Goal: Transaction & Acquisition: Book appointment/travel/reservation

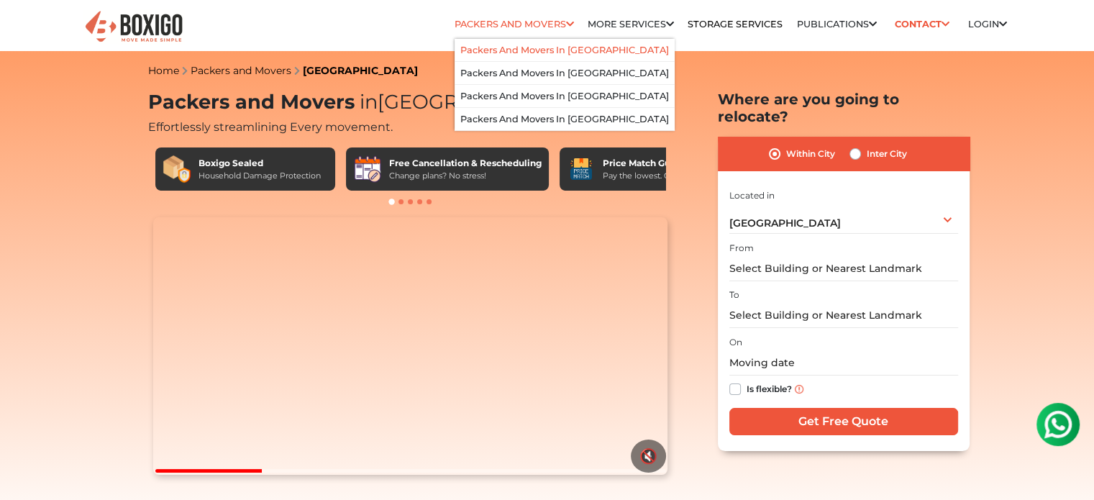
click at [541, 45] on link "Packers and Movers in [GEOGRAPHIC_DATA]" at bounding box center [564, 50] width 209 height 11
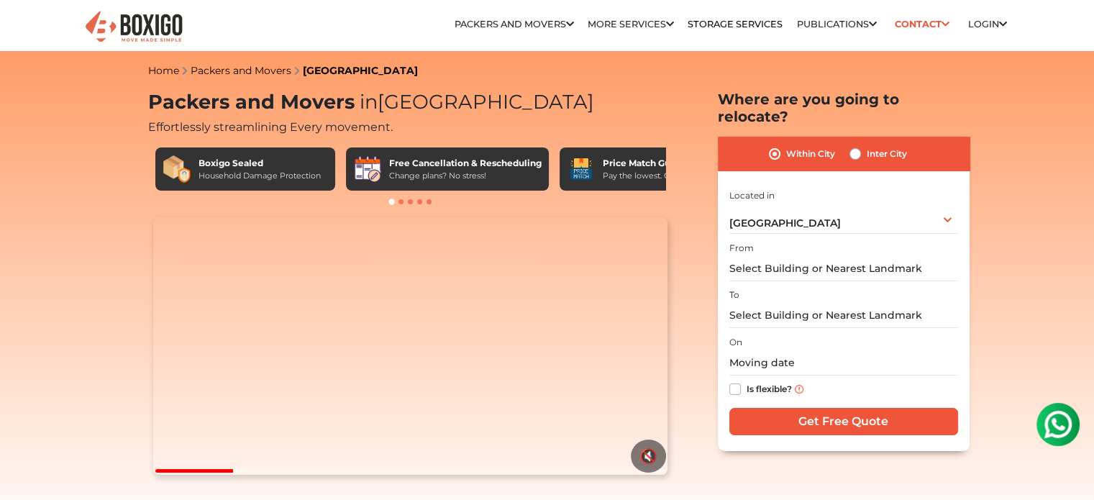
scroll to position [437, 0]
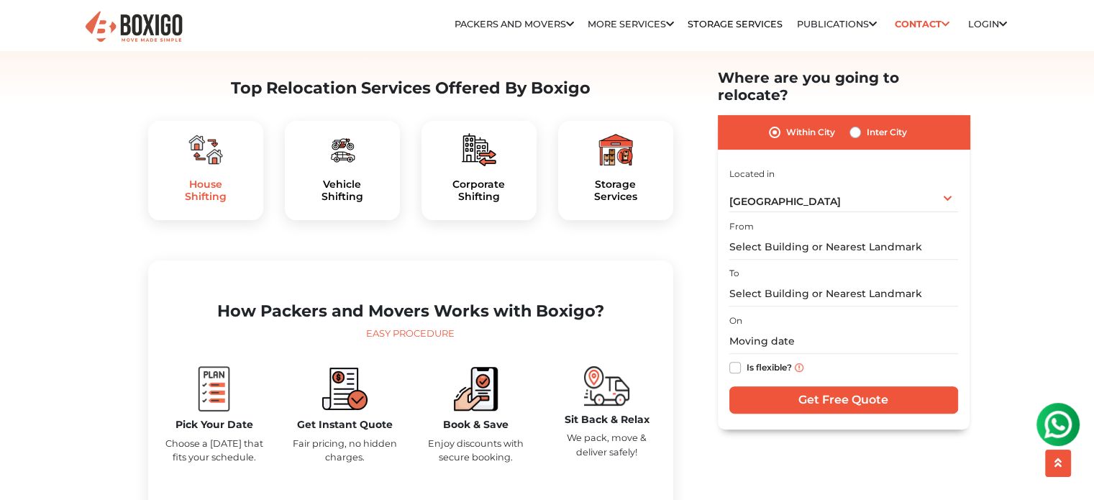
click at [222, 203] on h5 "House Shifting" at bounding box center [206, 190] width 92 height 24
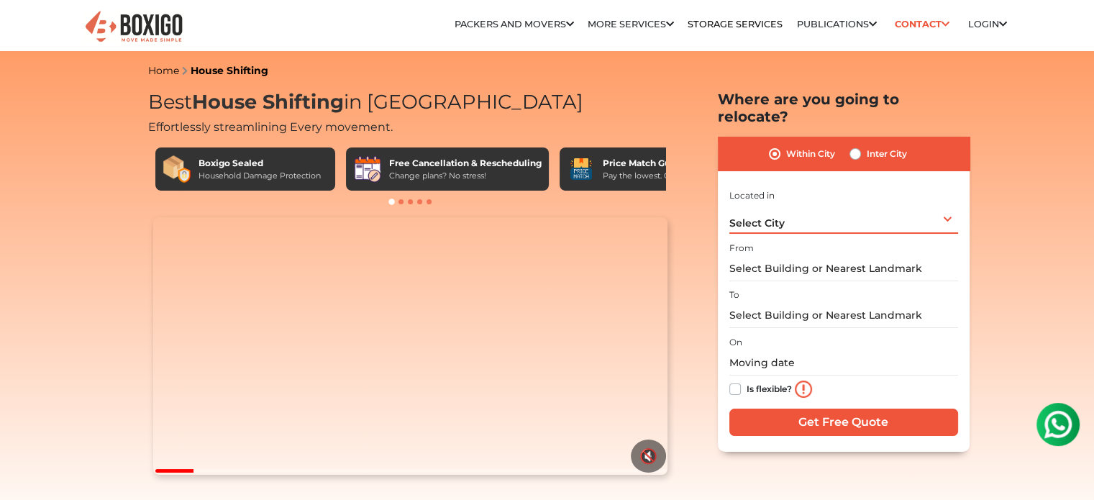
click at [794, 209] on div "Select City Select City Bangalore Bengaluru Bhopal Bhubaneswar Chennai Coimbato…" at bounding box center [844, 219] width 229 height 30
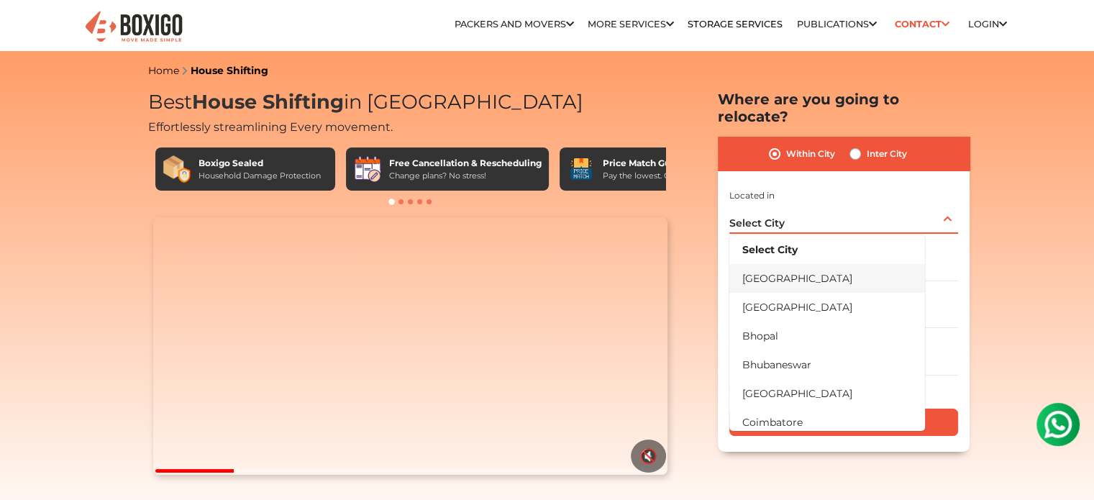
click at [791, 264] on li "[GEOGRAPHIC_DATA]" at bounding box center [828, 278] width 196 height 29
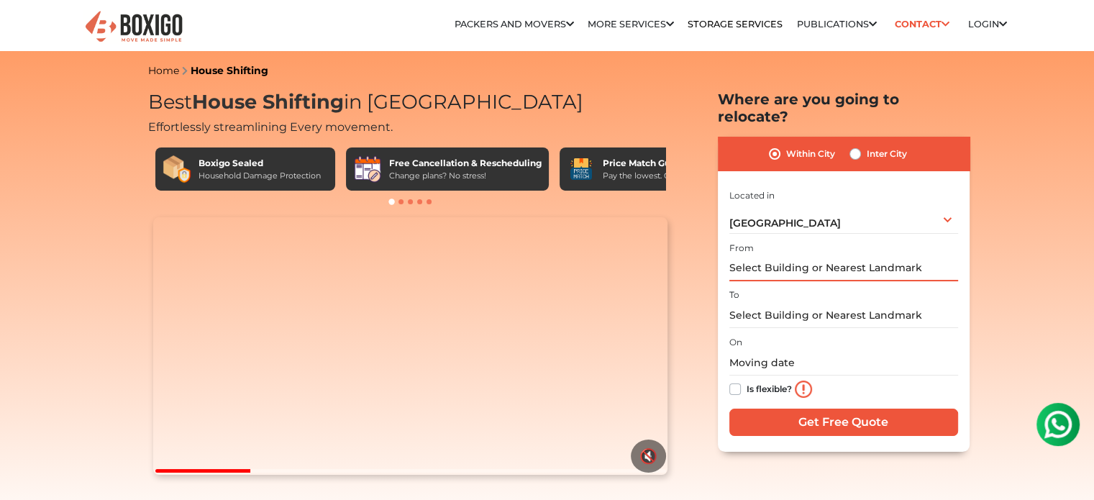
click at [791, 256] on input "text" at bounding box center [844, 268] width 229 height 25
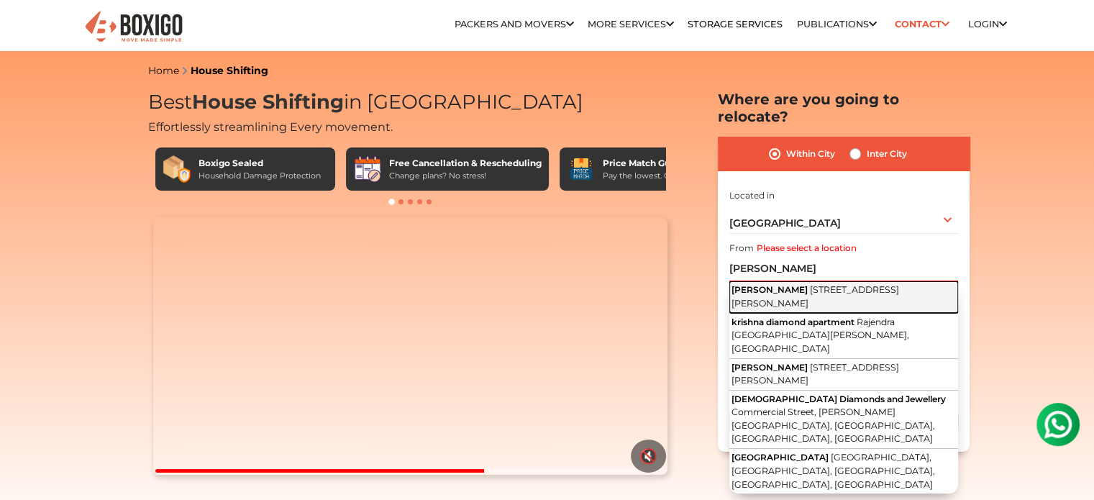
click at [840, 284] on span "1st Main Road, Sahakar Nagar, Bengaluru, Karnataka" at bounding box center [816, 296] width 168 height 24
type input "Krishna Diamond, 1st Main Road, Sahakar Nagar, Bengaluru, Karnataka"
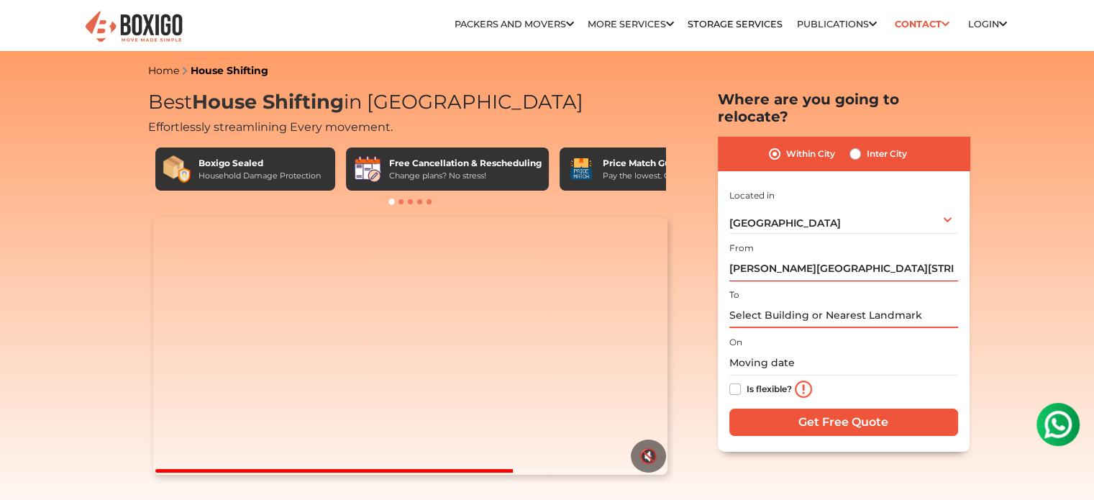
click at [783, 303] on input "text" at bounding box center [844, 315] width 229 height 25
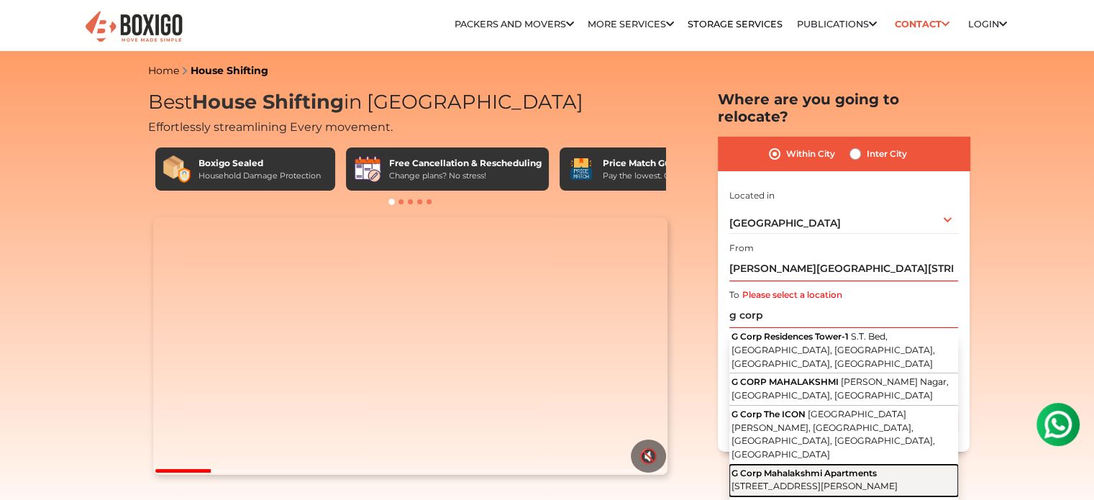
click at [796, 481] on span "3rd Main Road, CQAL Layout, Sahakar Nagar, Bengaluru, Karnataka" at bounding box center [815, 486] width 166 height 11
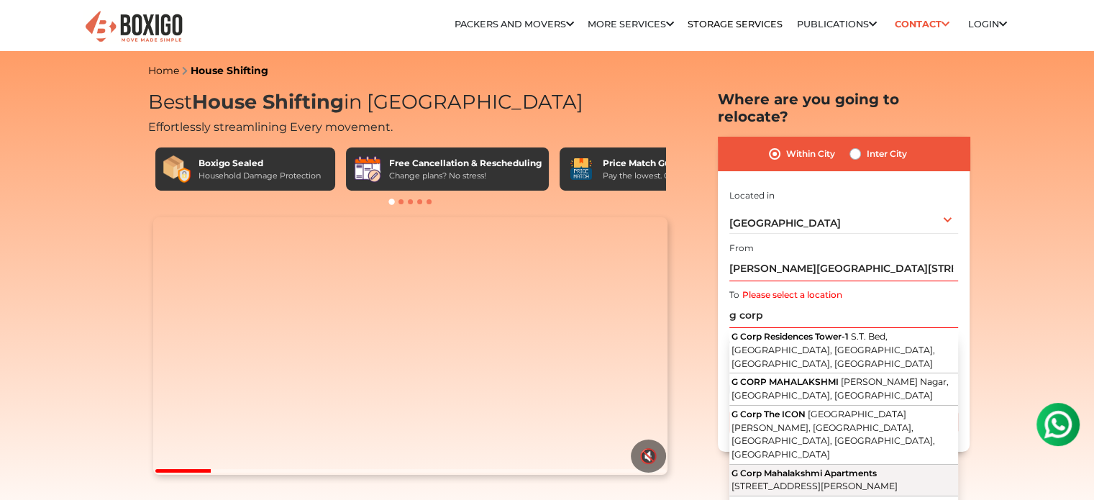
type input "G Corp Mahalakshmi Apartments, 3rd Main Road, CQAL Layout, Sahakar Nagar, Benga…"
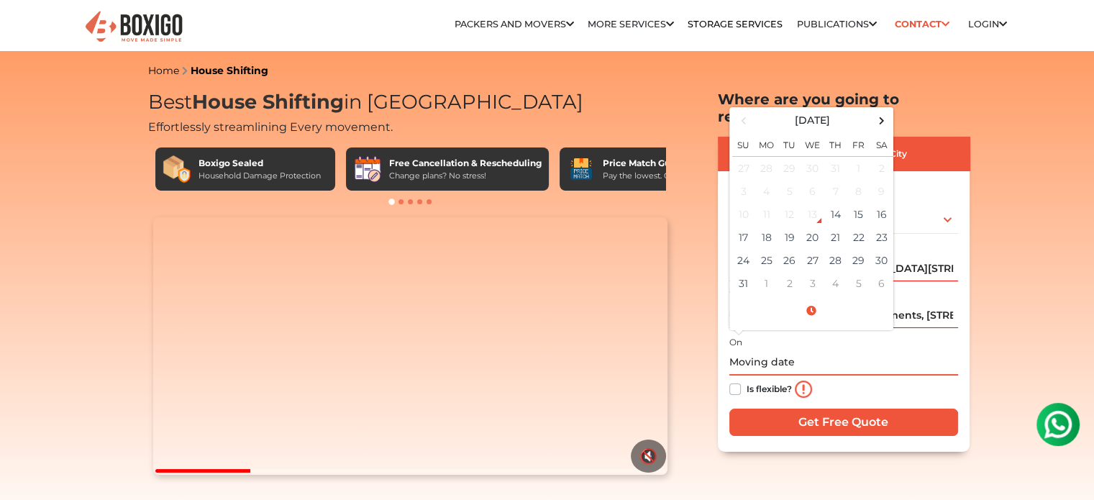
click at [749, 350] on input "text" at bounding box center [844, 362] width 229 height 25
click at [833, 204] on td "14" at bounding box center [836, 214] width 23 height 23
type input "08/14/2025 10:50 AM"
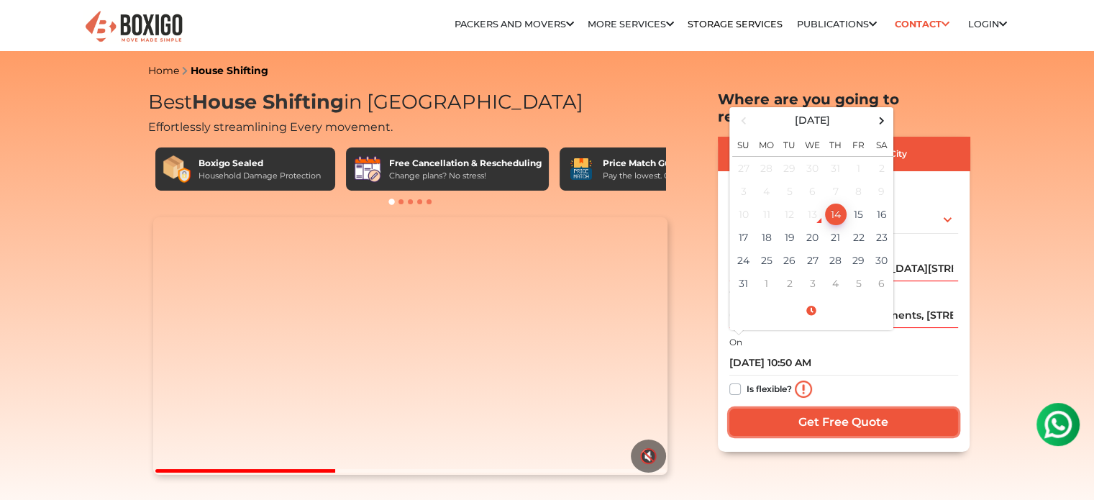
click at [797, 409] on input "Get Free Quote" at bounding box center [844, 422] width 229 height 27
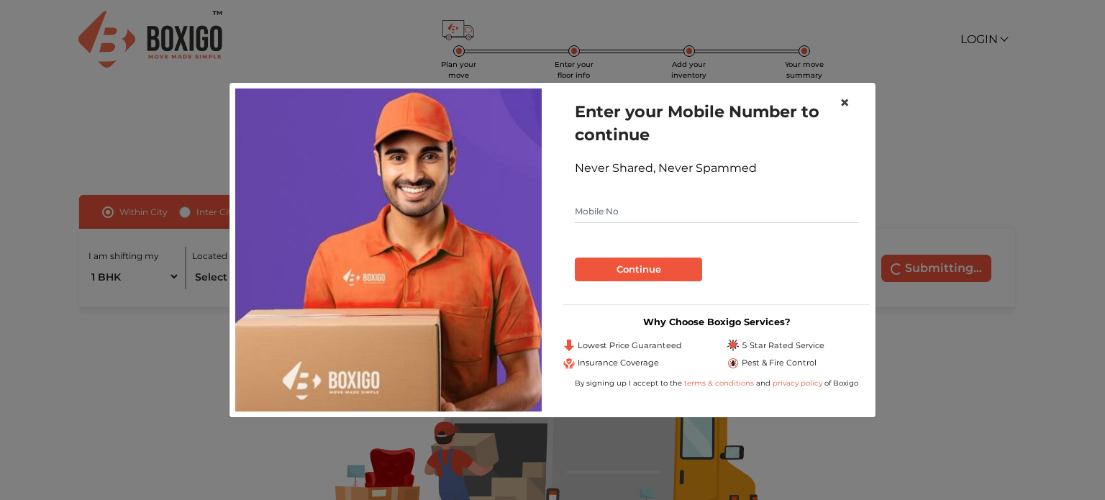
click at [845, 96] on span "×" at bounding box center [845, 102] width 10 height 21
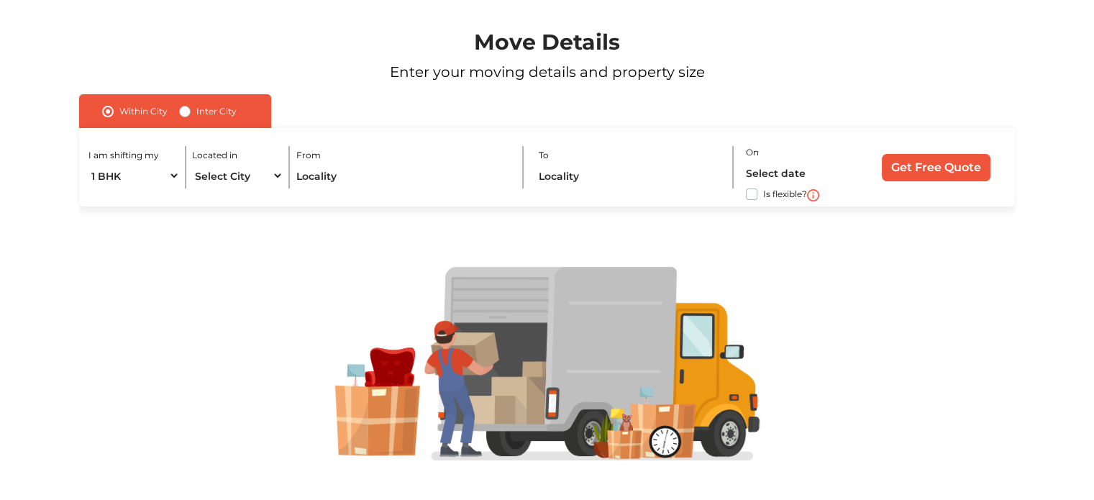
scroll to position [122, 0]
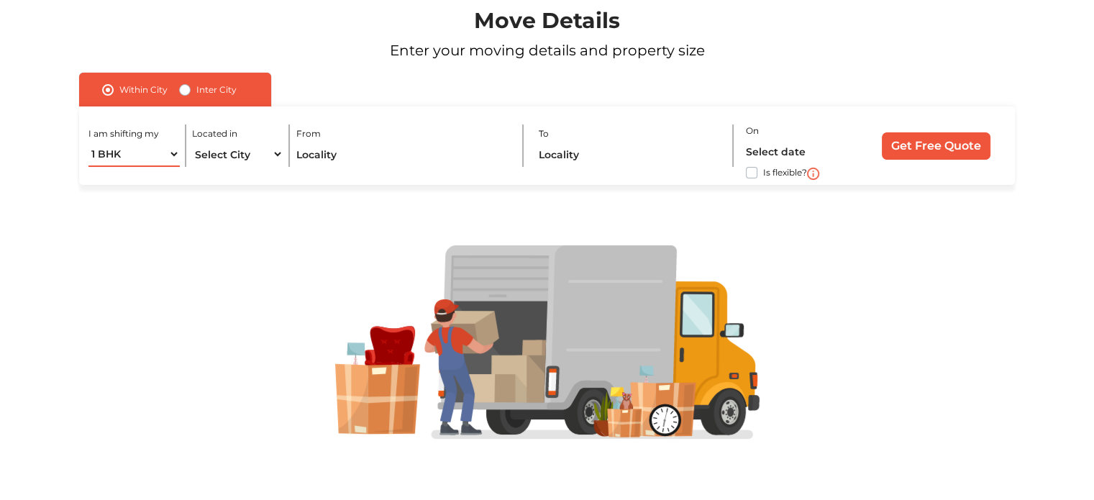
click at [132, 150] on select "1 BHK 2 BHK 3 BHK 3 + BHK FEW ITEMS" at bounding box center [134, 154] width 91 height 25
click at [89, 142] on select "1 BHK 2 BHK 3 BHK 3 + BHK FEW ITEMS" at bounding box center [134, 154] width 91 height 25
click at [171, 153] on select "1 BHK 2 BHK 3 BHK 3 + BHK FEW ITEMS" at bounding box center [134, 154] width 91 height 25
select select "3 BHK"
click at [89, 142] on select "1 BHK 2 BHK 3 BHK 3 + BHK FEW ITEMS" at bounding box center [134, 154] width 91 height 25
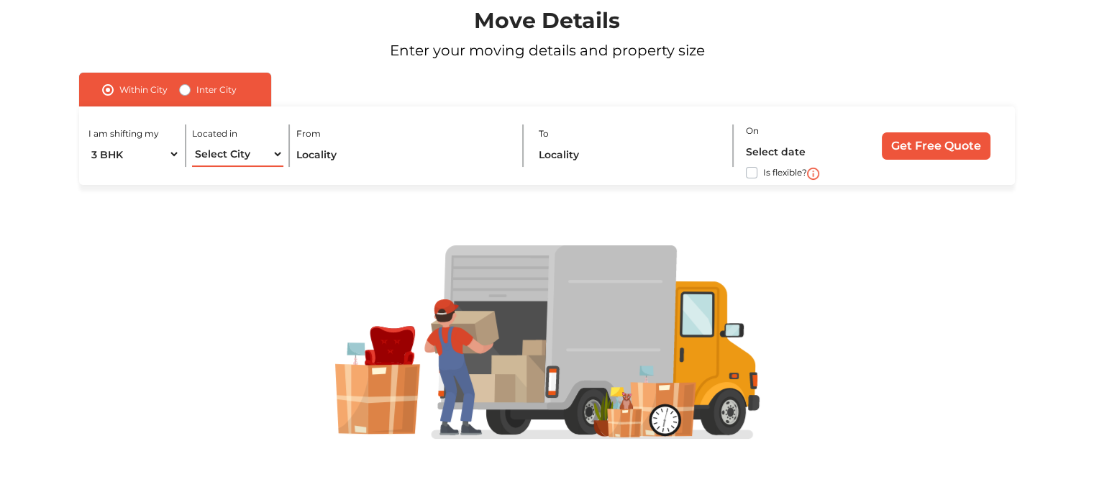
click at [235, 157] on select "Select City Bangalore Bengaluru Bhopal Bhubaneswar Chennai Coimbatore Cuttack D…" at bounding box center [237, 154] width 91 height 25
select select "[GEOGRAPHIC_DATA]"
click at [192, 142] on select "Select City Bangalore Bengaluru Bhopal Bhubaneswar Chennai Coimbatore Cuttack D…" at bounding box center [237, 154] width 91 height 25
click at [368, 143] on input "text" at bounding box center [403, 154] width 214 height 25
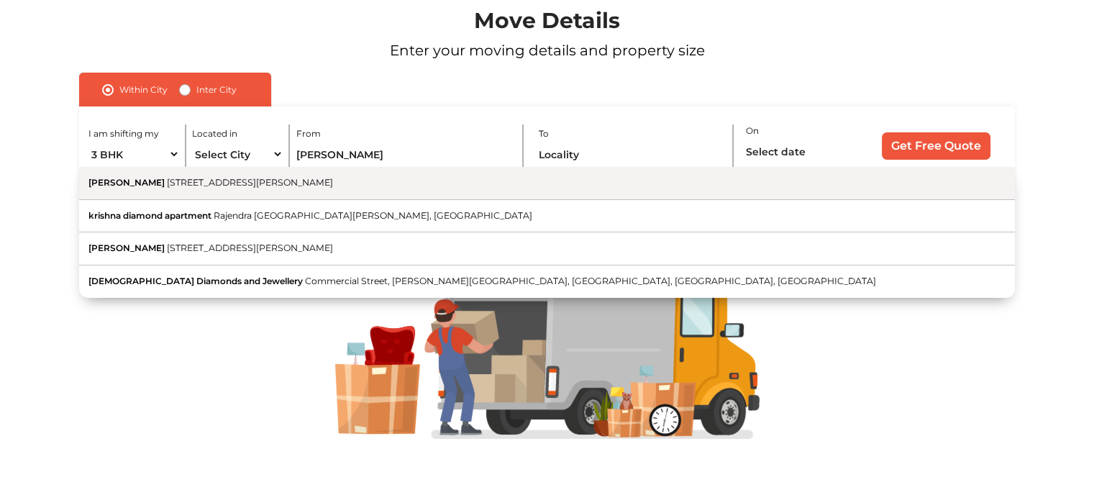
click at [279, 187] on span "1st Main Road, Sahakar Nagar, Bengaluru, Karnataka" at bounding box center [250, 182] width 166 height 11
type input "Krishna Diamond, 1st Main Road, Sahakar Nagar, Bengaluru, Karnataka"
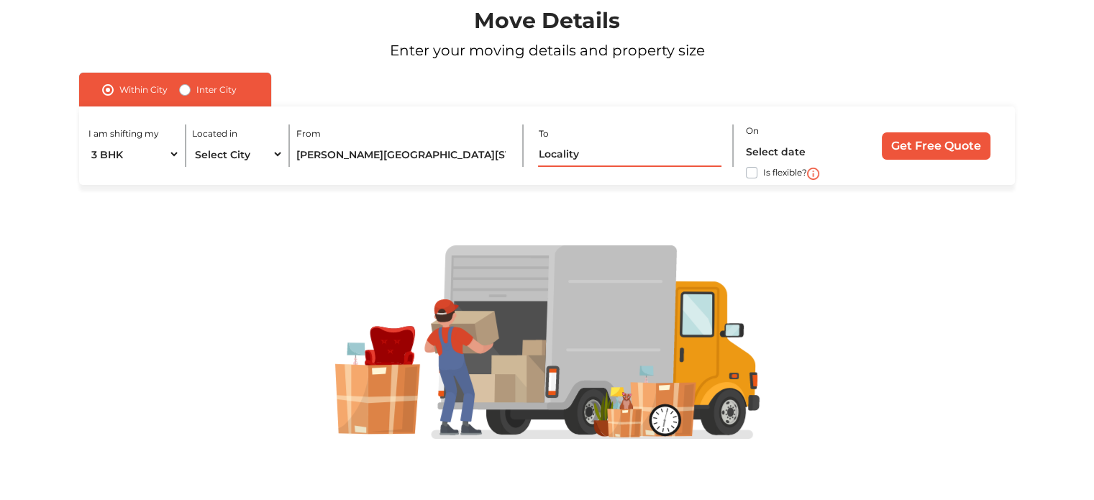
click at [573, 158] on input "text" at bounding box center [629, 154] width 183 height 25
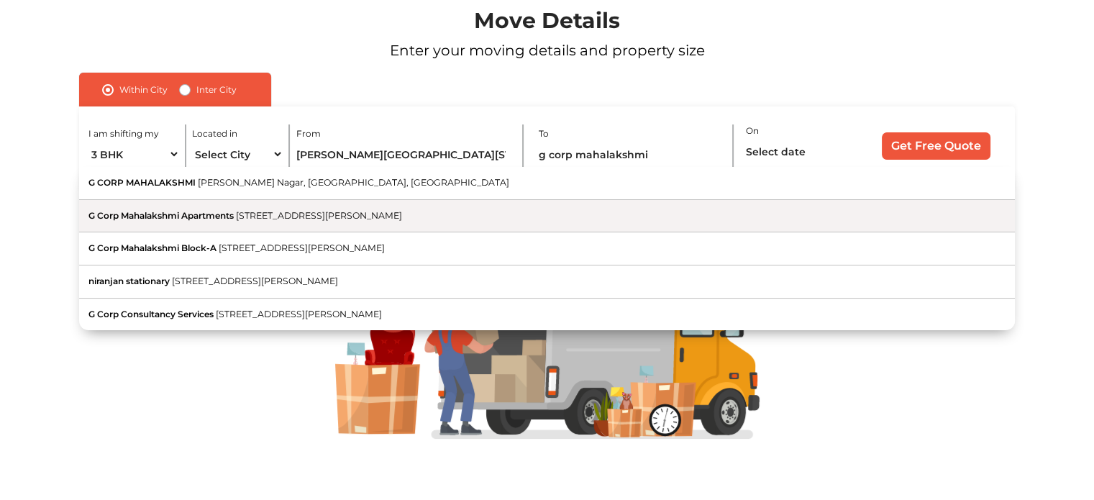
click at [400, 217] on span "3rd Main Road, CQAL Layout, Sahakar Nagar, Bengaluru, Karnataka" at bounding box center [319, 215] width 166 height 11
type input "G Corp Mahalakshmi Apartments, 3rd Main Road, CQAL Layout, Sahakar Nagar, Benga…"
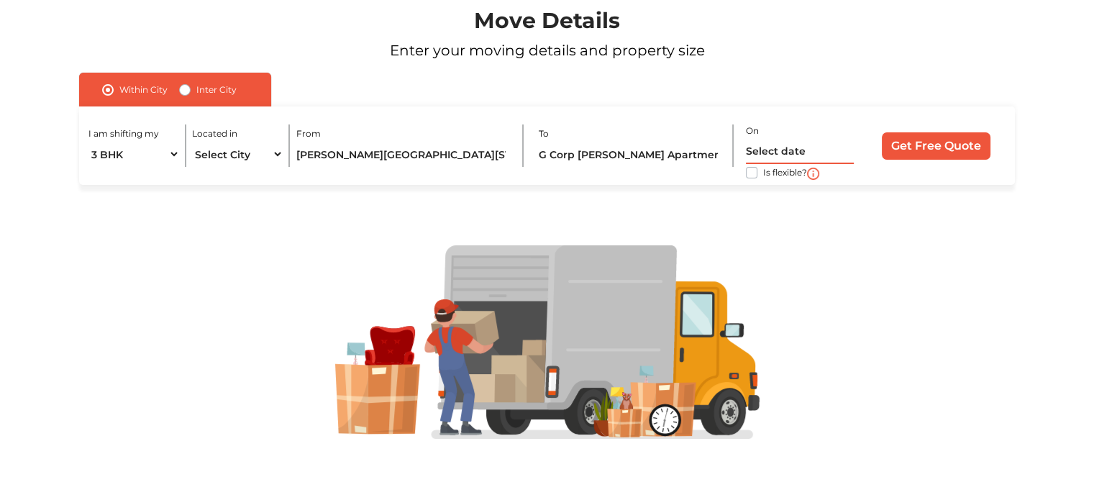
click at [794, 150] on input "text" at bounding box center [800, 151] width 108 height 25
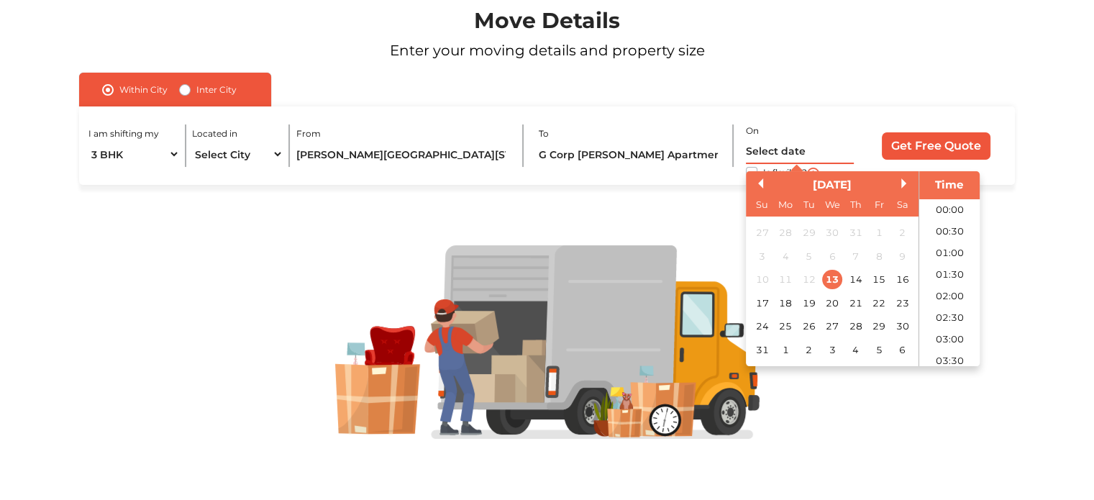
scroll to position [380, 0]
click at [850, 278] on div "14" at bounding box center [855, 280] width 19 height 19
type input "14/08/2025 12:00 AM"
click at [860, 279] on div "14" at bounding box center [855, 280] width 19 height 19
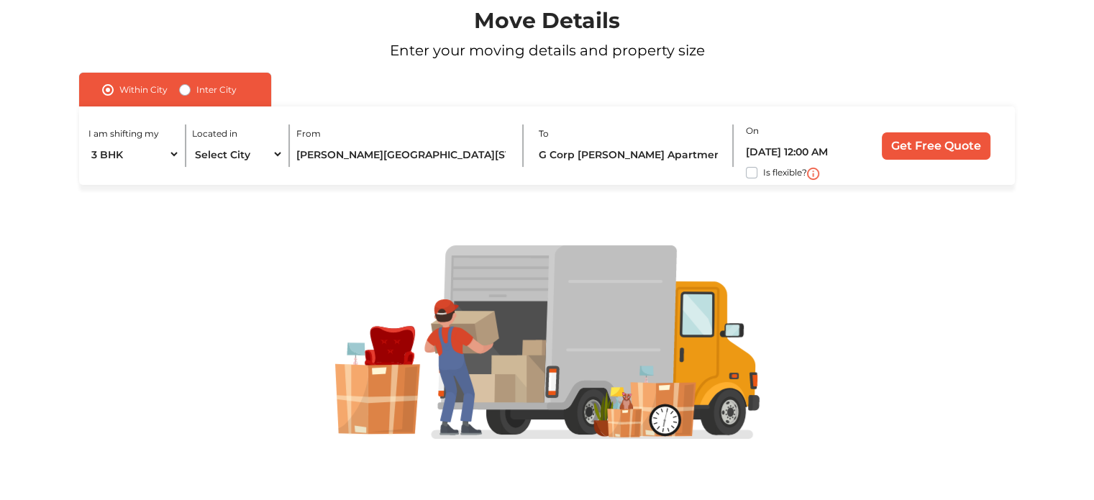
click at [918, 86] on div "Within City Inter City I am shifting my 1 BHK 2 BHK 3 BHK 3 + BHK FEW ITEMS Loc…" at bounding box center [547, 129] width 936 height 112
click at [924, 137] on input "Get Free Quote" at bounding box center [936, 145] width 109 height 27
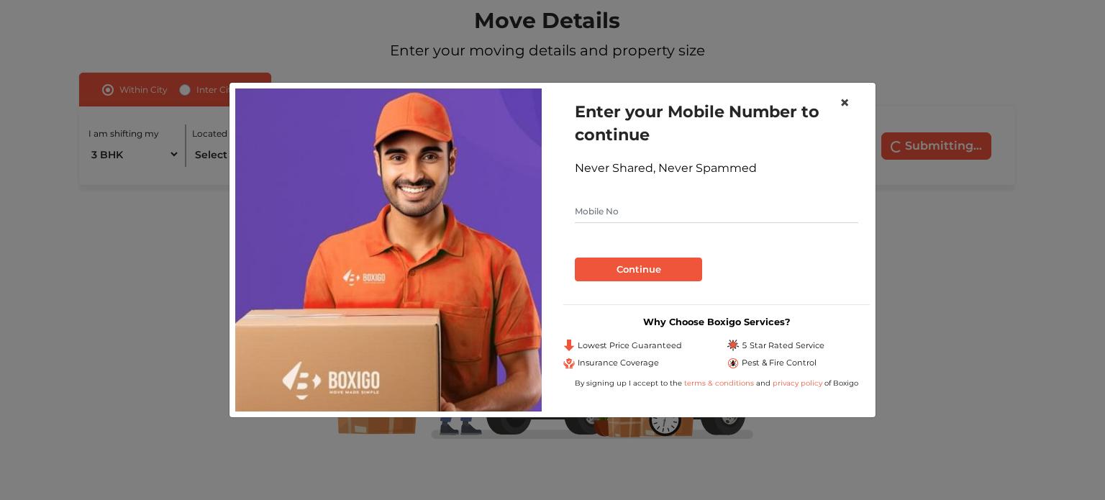
click at [843, 99] on span "×" at bounding box center [845, 102] width 10 height 21
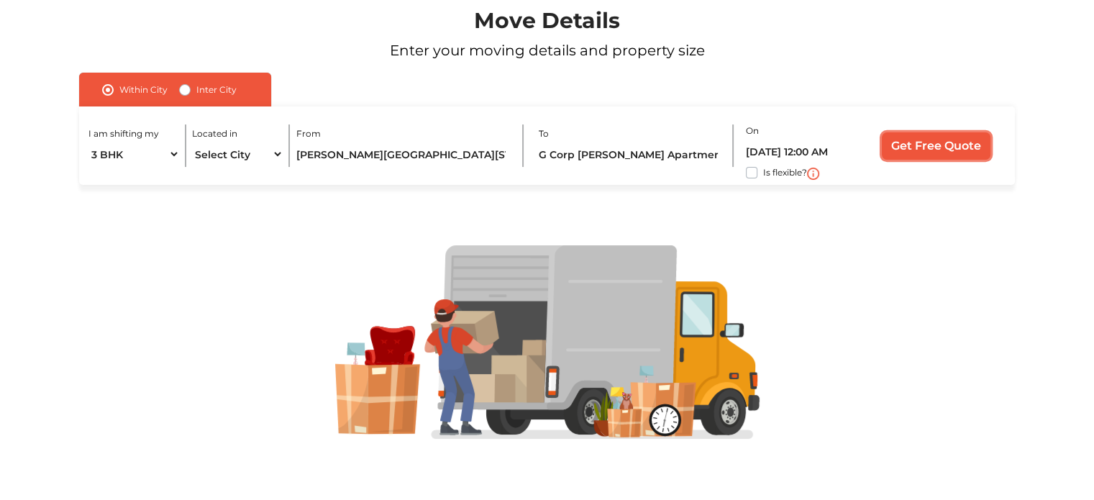
click at [956, 143] on input "Get Free Quote" at bounding box center [936, 145] width 109 height 27
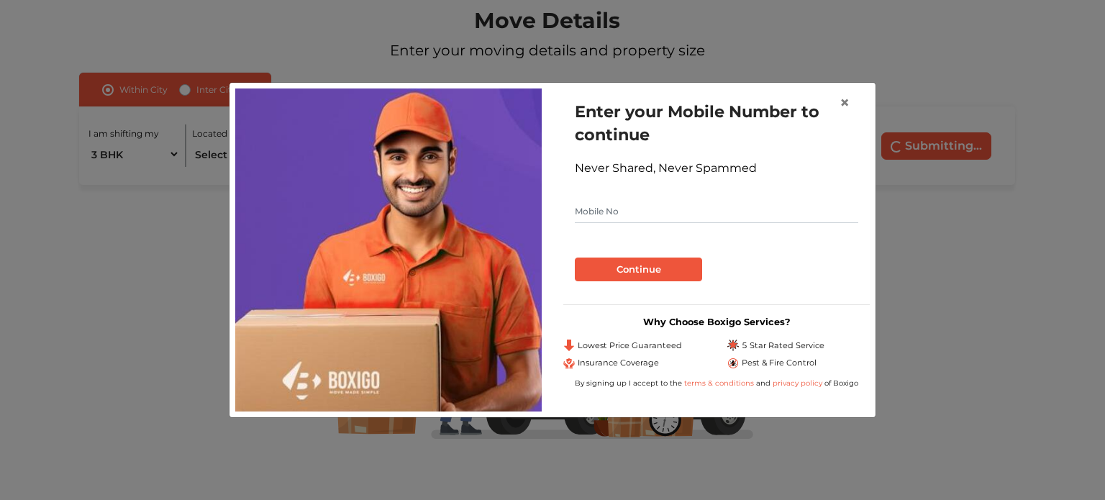
click at [630, 203] on input "text" at bounding box center [716, 211] width 283 height 23
type input "8884206119"
click at [636, 277] on button "Continue" at bounding box center [638, 270] width 127 height 24
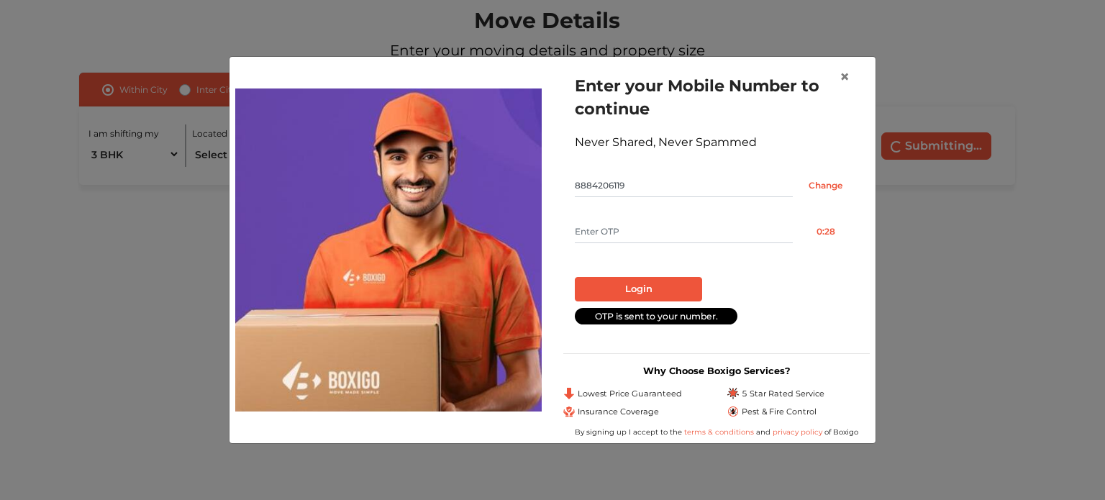
click at [613, 223] on input "text" at bounding box center [684, 231] width 218 height 23
click at [848, 79] on span "×" at bounding box center [845, 76] width 10 height 21
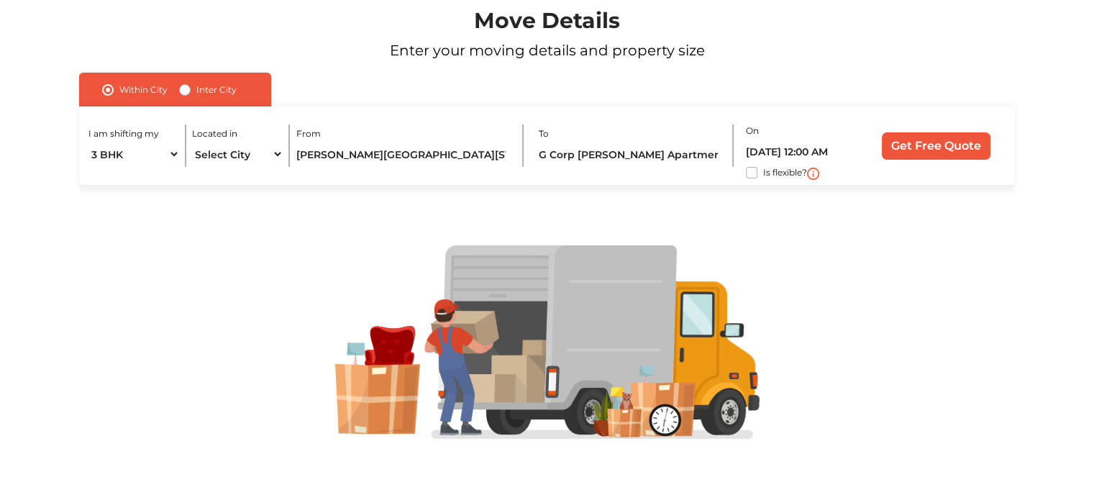
click at [149, 251] on div at bounding box center [547, 342] width 1007 height 194
